Goal: Task Accomplishment & Management: Manage account settings

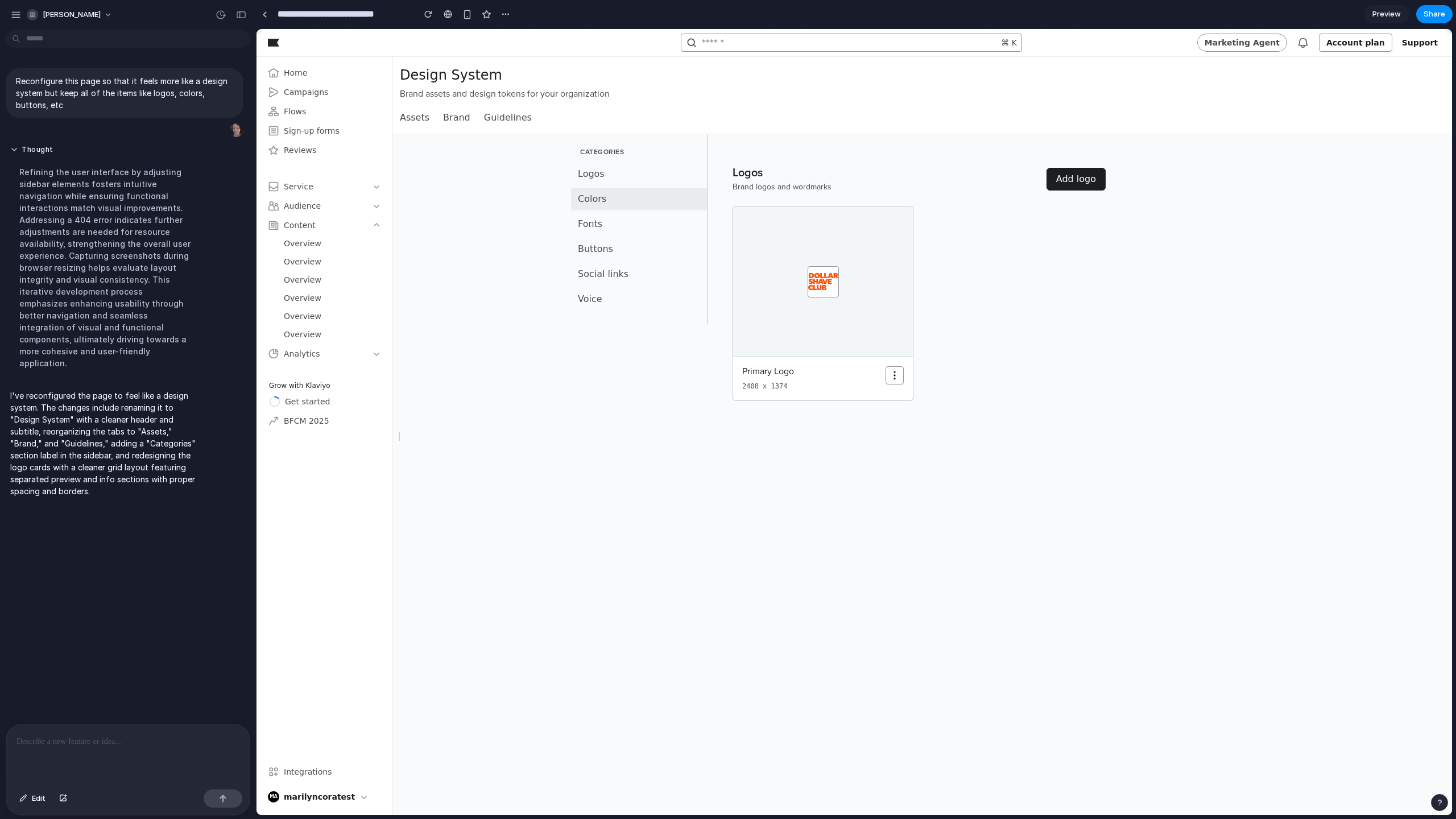
click at [641, 197] on span "Colors" at bounding box center [640, 199] width 125 height 14
click at [638, 174] on span "Logos" at bounding box center [640, 174] width 125 height 14
click at [374, 354] on icon "button" at bounding box center [376, 353] width 9 height 9
click at [600, 199] on span "Colors" at bounding box center [640, 199] width 125 height 14
click at [600, 218] on span "Fonts" at bounding box center [640, 224] width 125 height 14
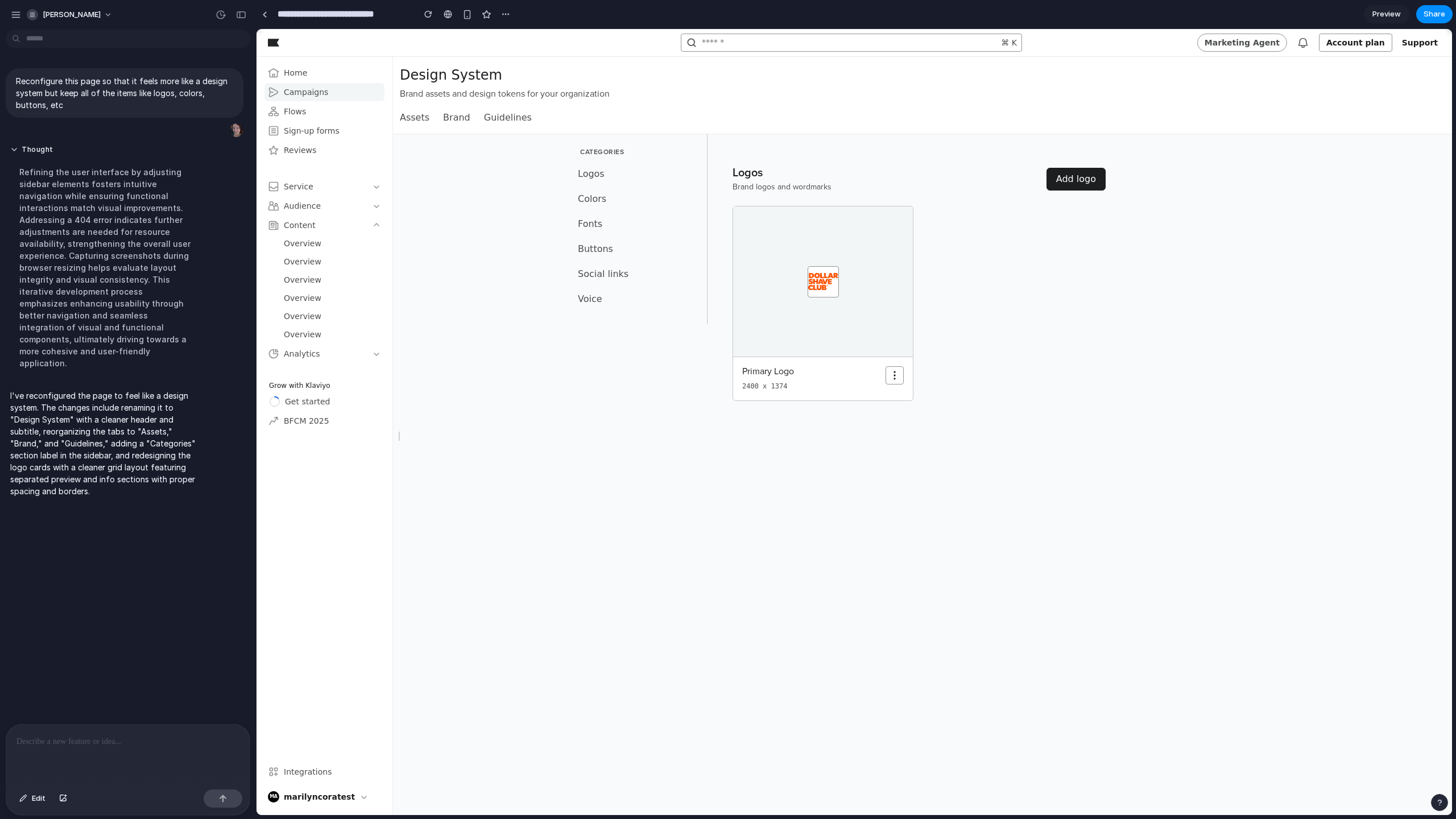
click at [330, 86] on div "Campaigns" at bounding box center [324, 92] width 113 height 18
click at [465, 122] on span "Brand" at bounding box center [456, 118] width 27 height 14
click at [418, 122] on span "Assets" at bounding box center [415, 118] width 30 height 14
click at [1057, 180] on span "Add logo" at bounding box center [1076, 179] width 44 height 14
click at [900, 377] on icon "button" at bounding box center [894, 375] width 11 height 11
